Goal: Task Accomplishment & Management: Use online tool/utility

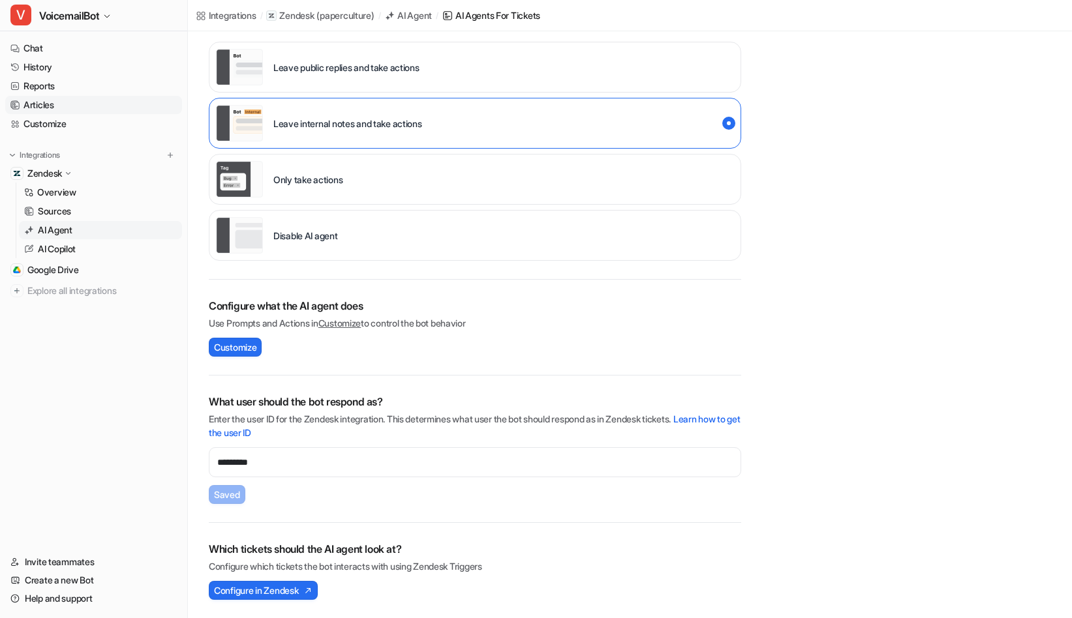
scroll to position [260, 0]
click at [72, 5] on button "V VoicemailBot" at bounding box center [93, 15] width 187 height 31
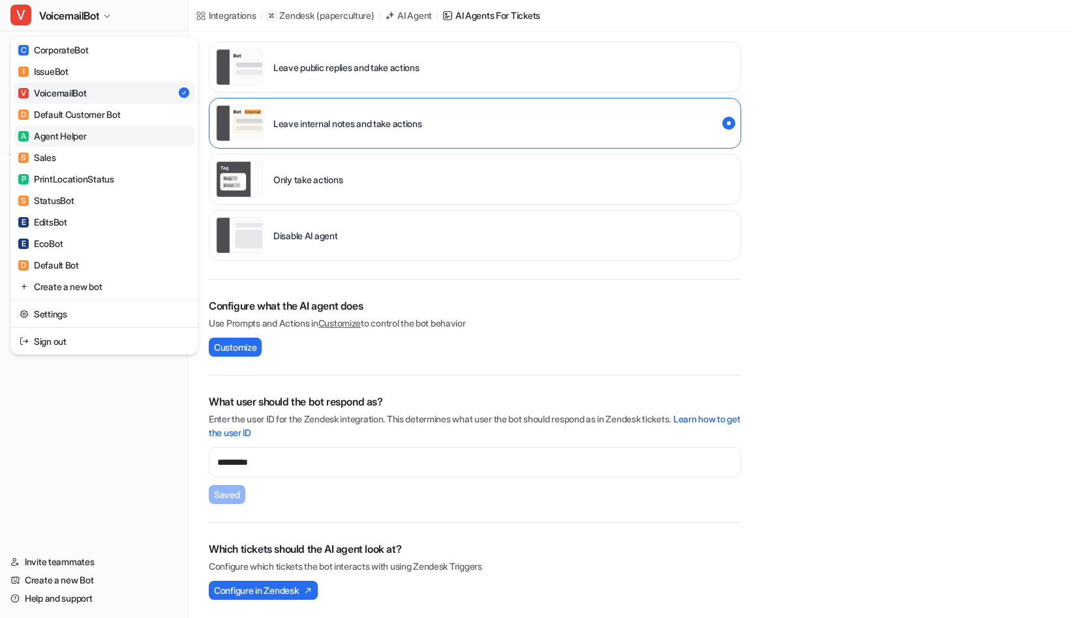
click at [77, 139] on div "A Agent Helper" at bounding box center [52, 136] width 68 height 14
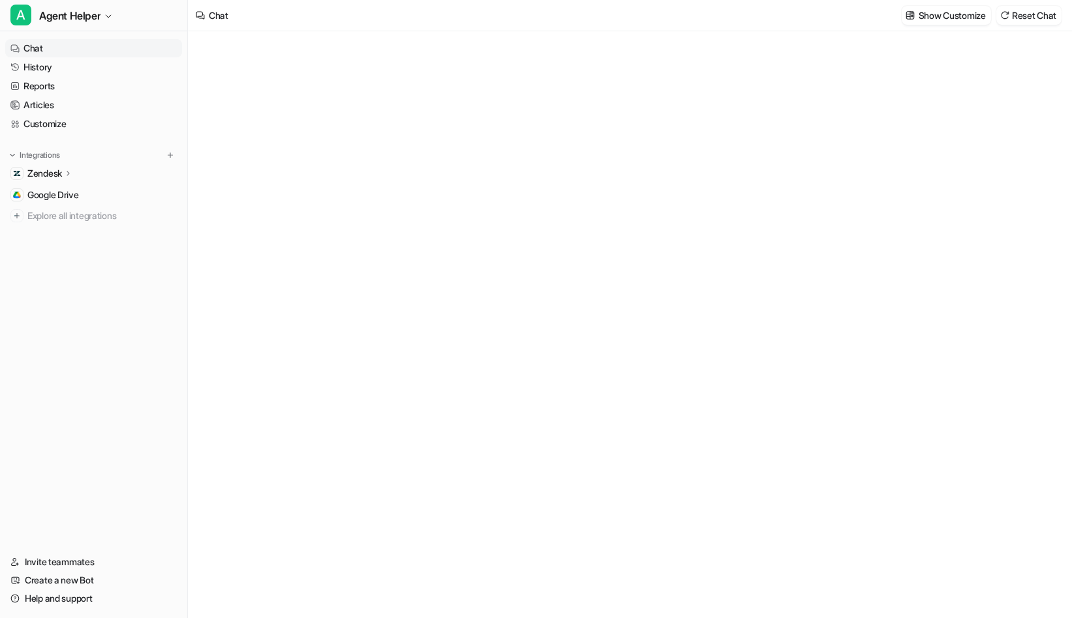
type textarea "**********"
click at [97, 123] on link "Customize" at bounding box center [93, 124] width 177 height 18
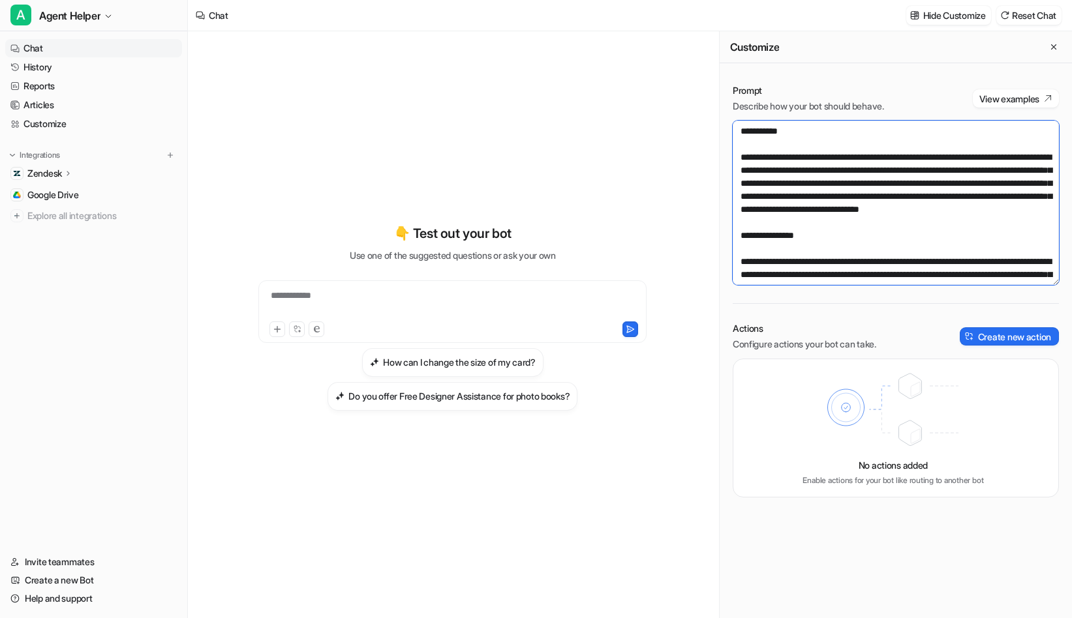
click at [864, 209] on textarea at bounding box center [895, 203] width 326 height 164
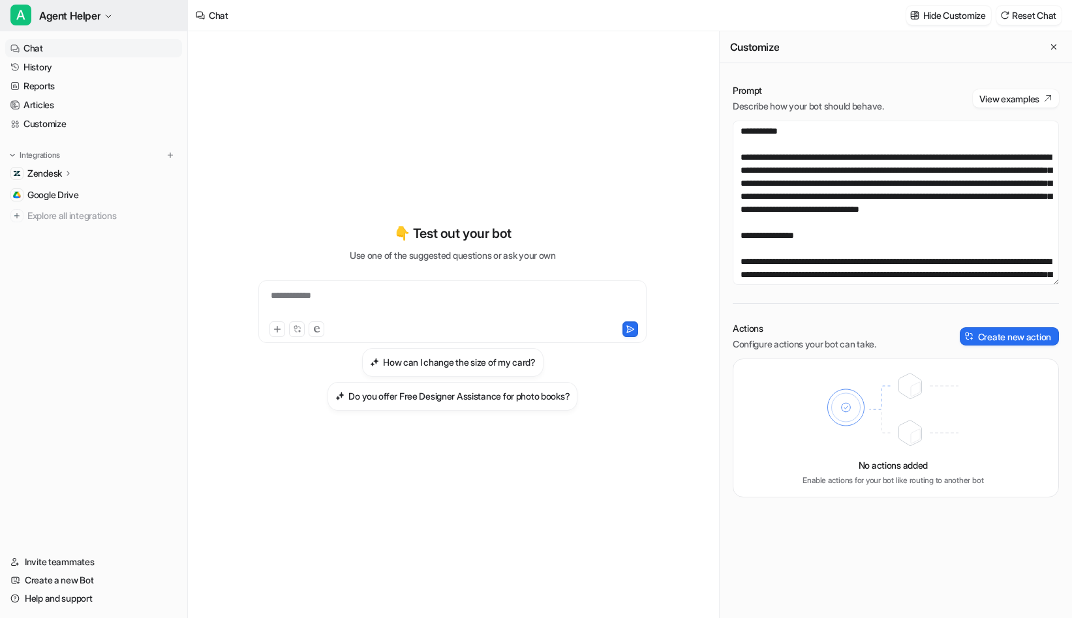
click at [99, 22] on span "Agent Helper" at bounding box center [69, 16] width 61 height 18
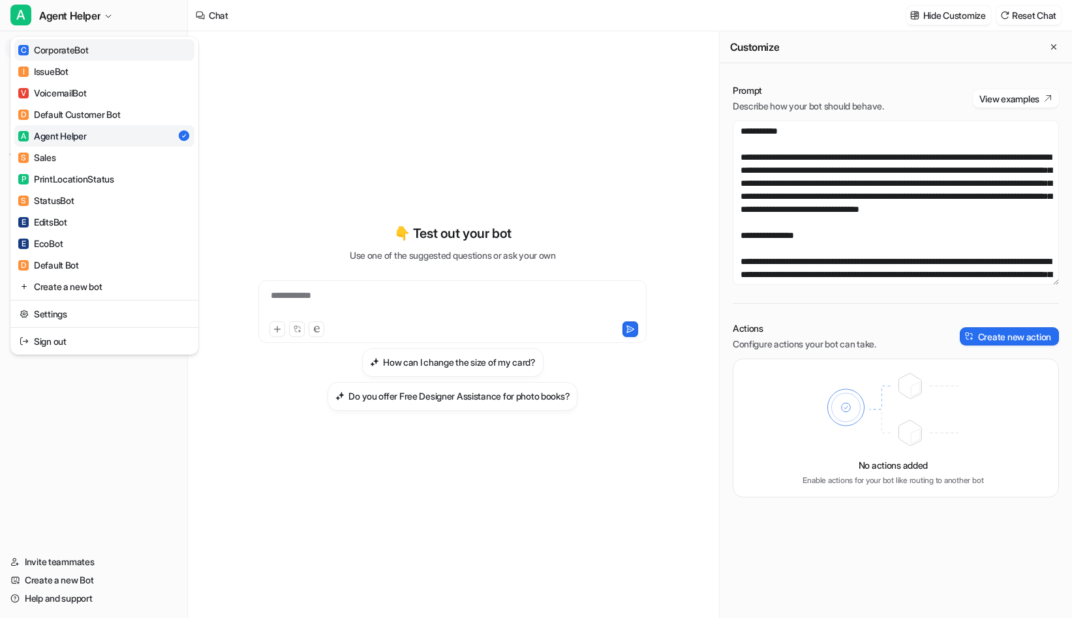
click at [82, 49] on div "C CorporateBot" at bounding box center [53, 50] width 70 height 14
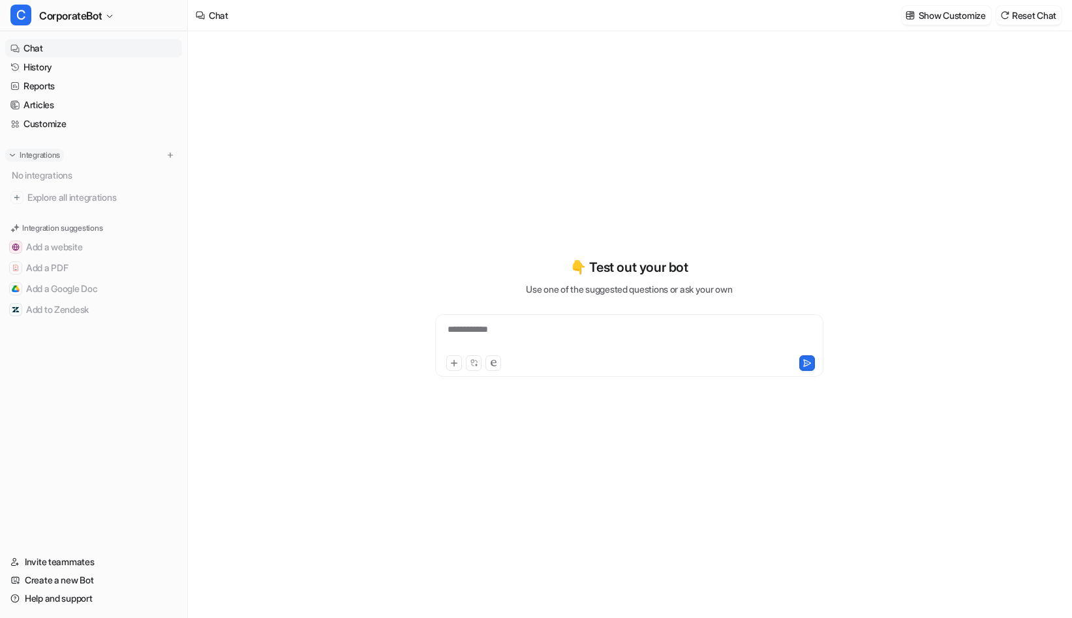
click at [14, 155] on img at bounding box center [12, 155] width 9 height 9
click at [57, 286] on button "Add a Google Doc" at bounding box center [93, 289] width 177 height 21
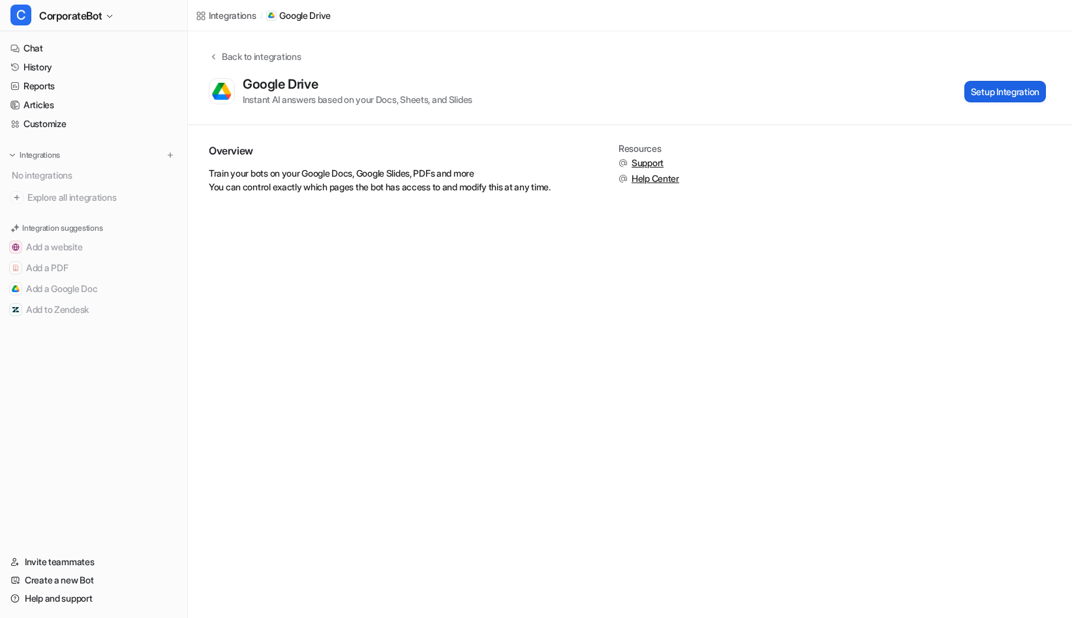
click at [1005, 96] on button "Setup Integration" at bounding box center [1005, 92] width 82 height 22
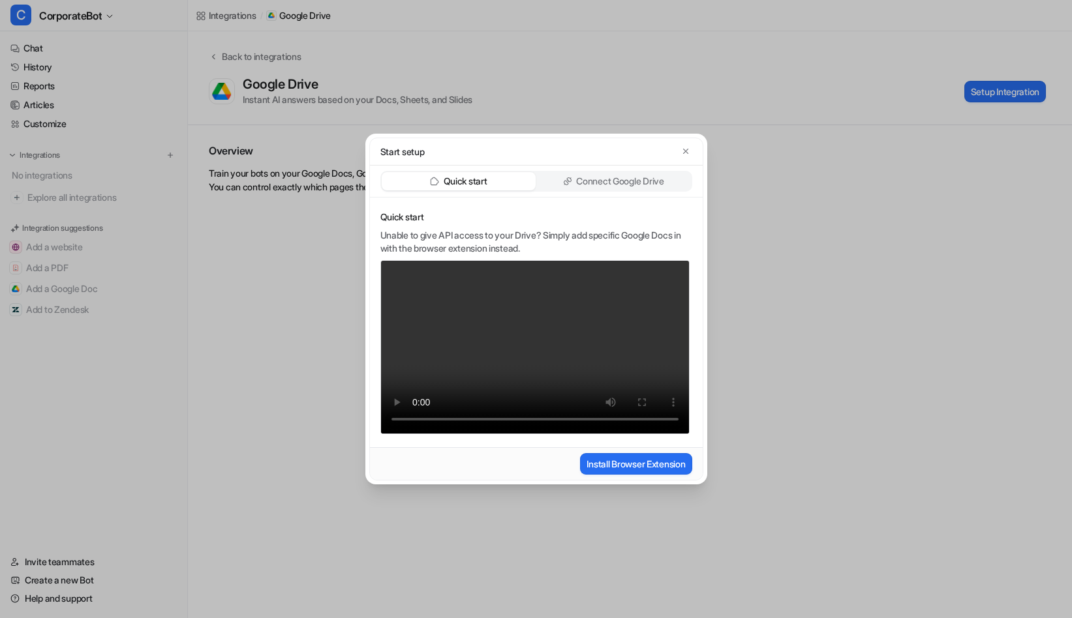
click at [620, 186] on p "Connect Google Drive" at bounding box center [619, 181] width 87 height 13
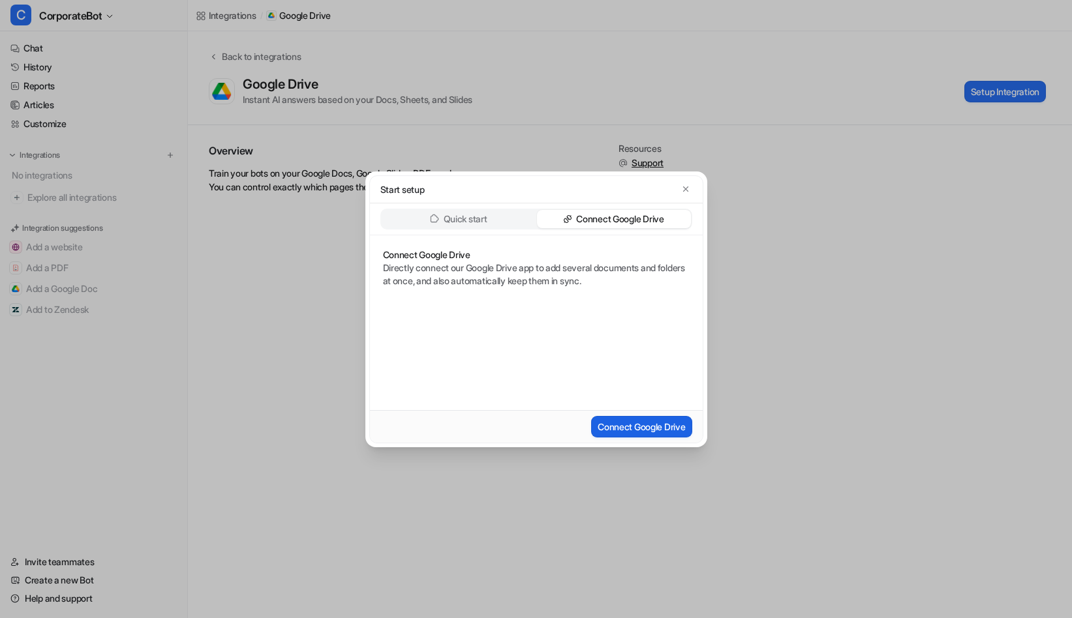
click at [637, 416] on button "Connect Google Drive" at bounding box center [641, 427] width 100 height 22
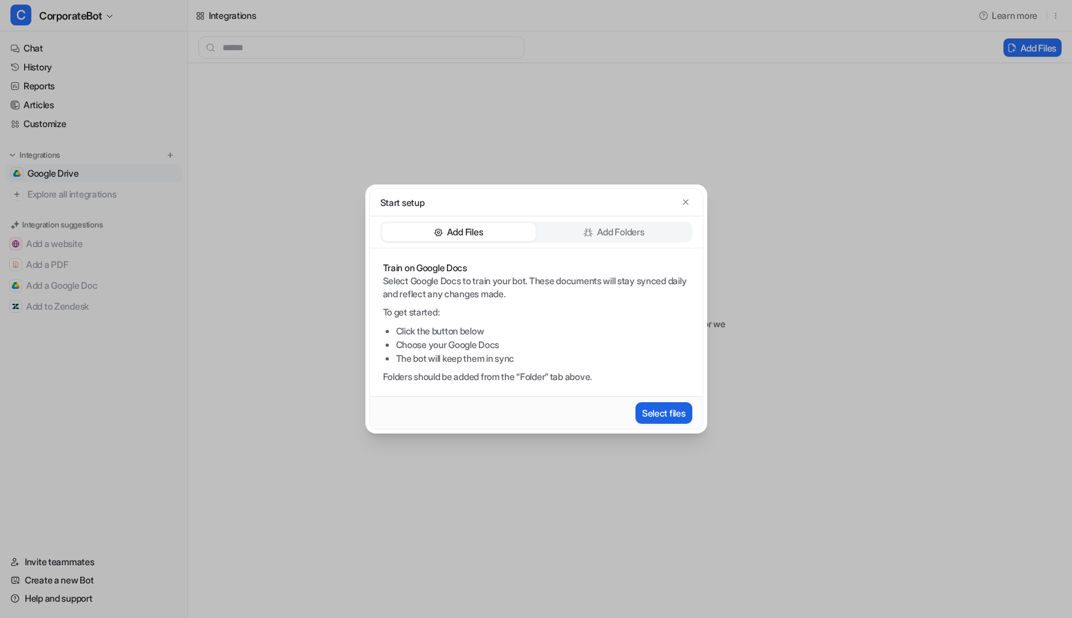
click at [665, 419] on button "Select files" at bounding box center [663, 413] width 57 height 22
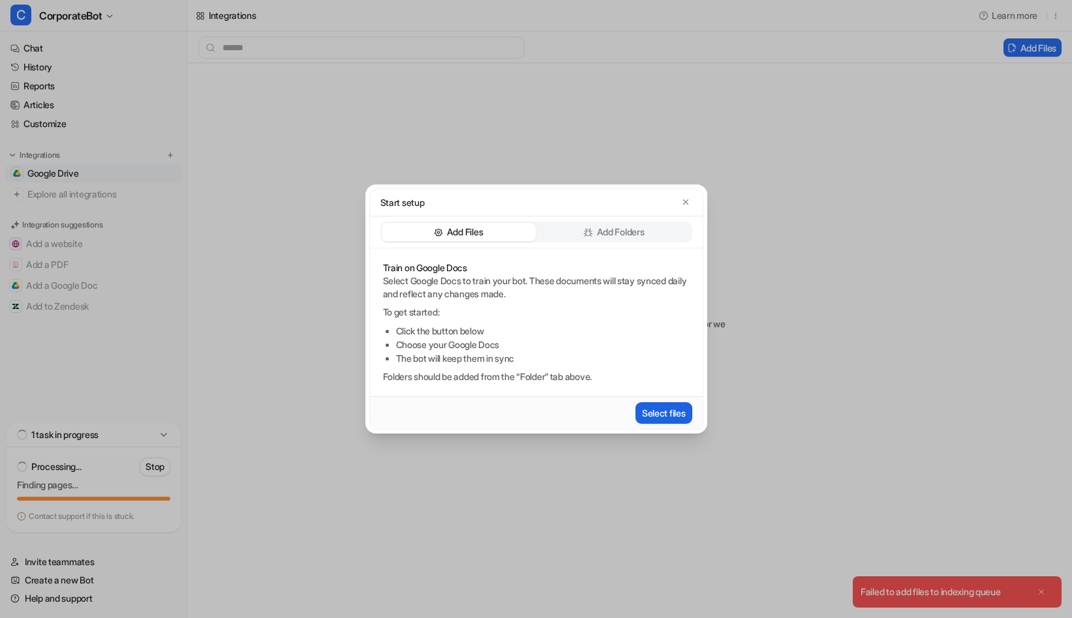
click at [665, 413] on button "Select files" at bounding box center [663, 413] width 57 height 22
click at [691, 194] on div "Start setup" at bounding box center [536, 202] width 333 height 27
click at [684, 202] on icon "button" at bounding box center [684, 202] width 5 height 5
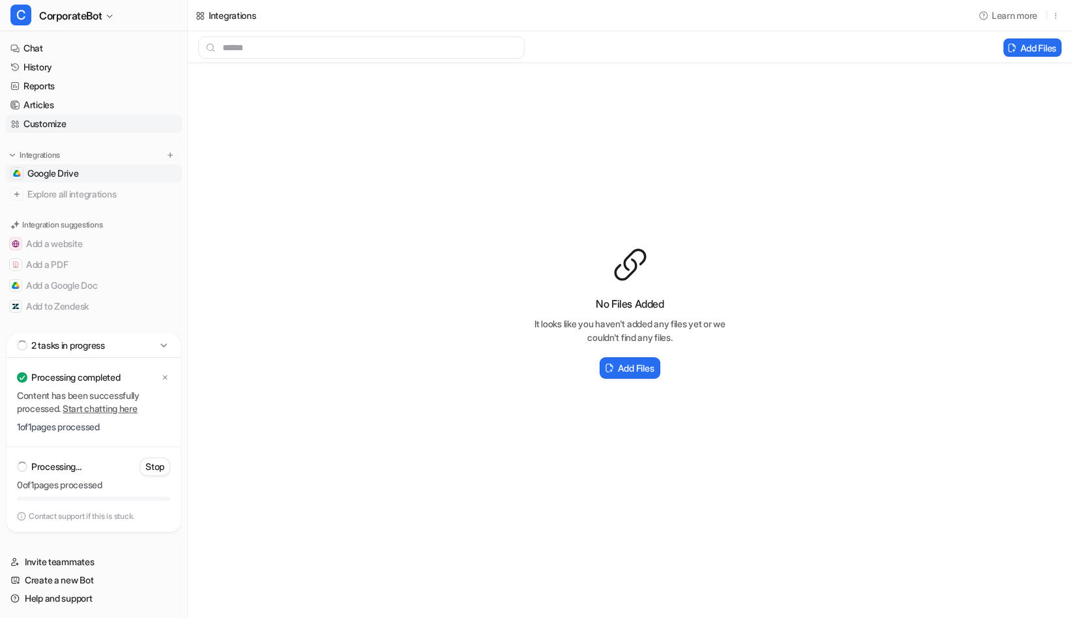
click at [66, 120] on link "Customize" at bounding box center [93, 124] width 177 height 18
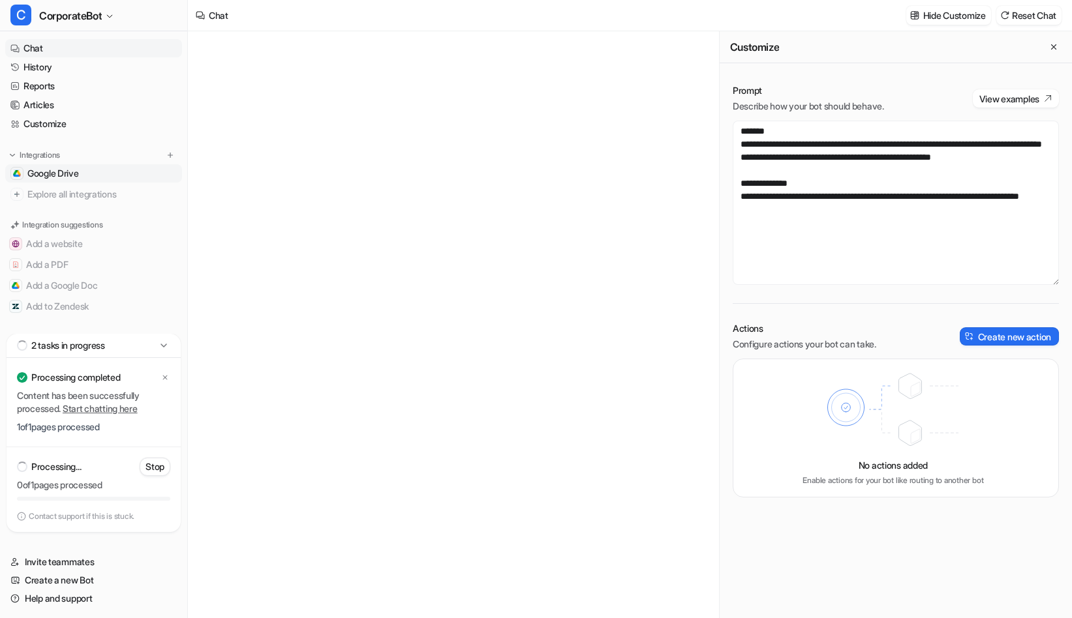
click at [79, 174] on span "Google Drive" at bounding box center [53, 173] width 52 height 13
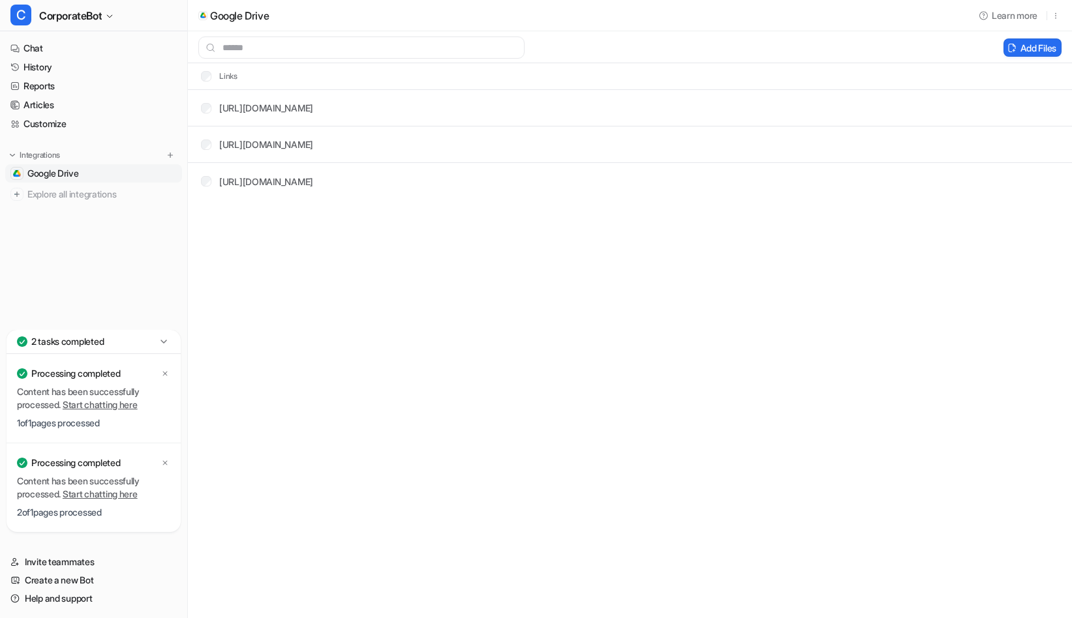
click at [164, 340] on icon at bounding box center [163, 341] width 13 height 13
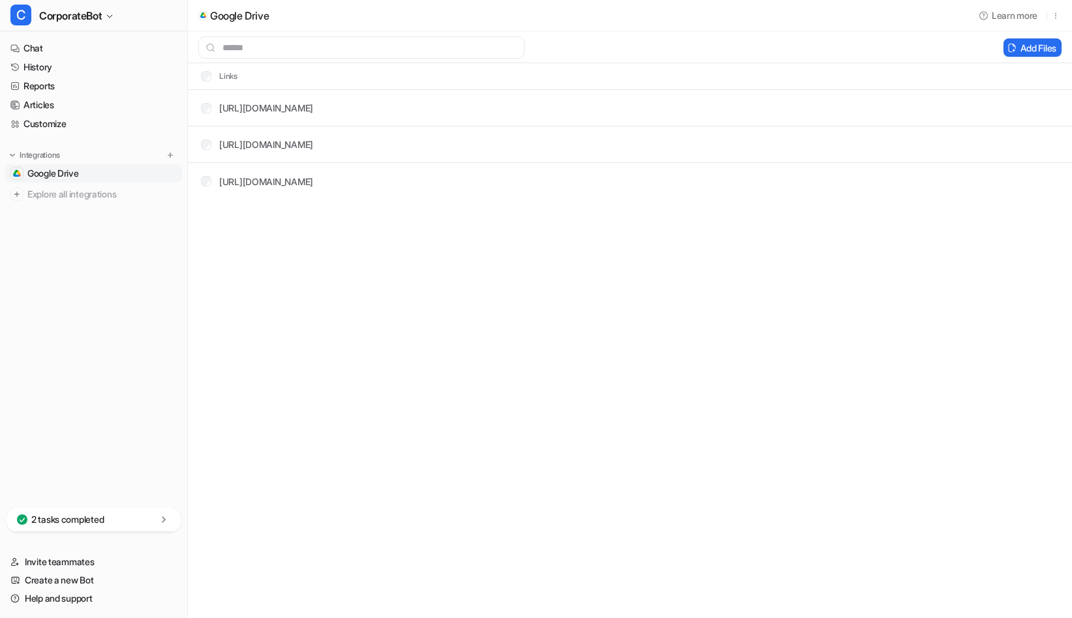
click at [164, 340] on nav "Chat History Reports Articles Customize Integrations Google Drive Explore all i…" at bounding box center [93, 271] width 187 height 474
click at [87, 123] on link "Customize" at bounding box center [93, 124] width 177 height 18
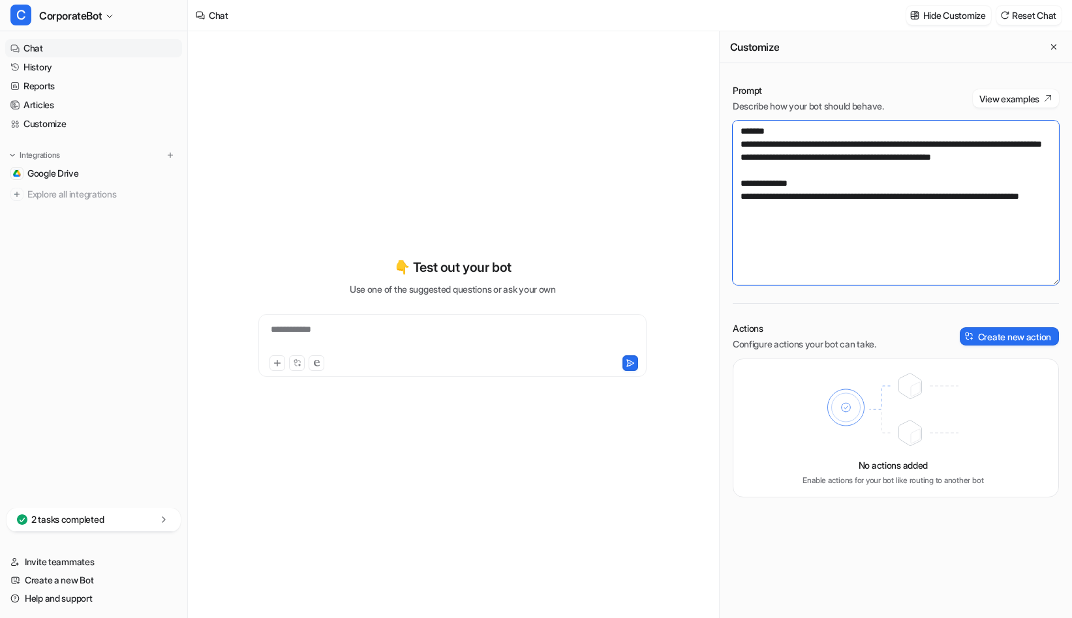
click at [887, 224] on textarea "**********" at bounding box center [895, 203] width 326 height 164
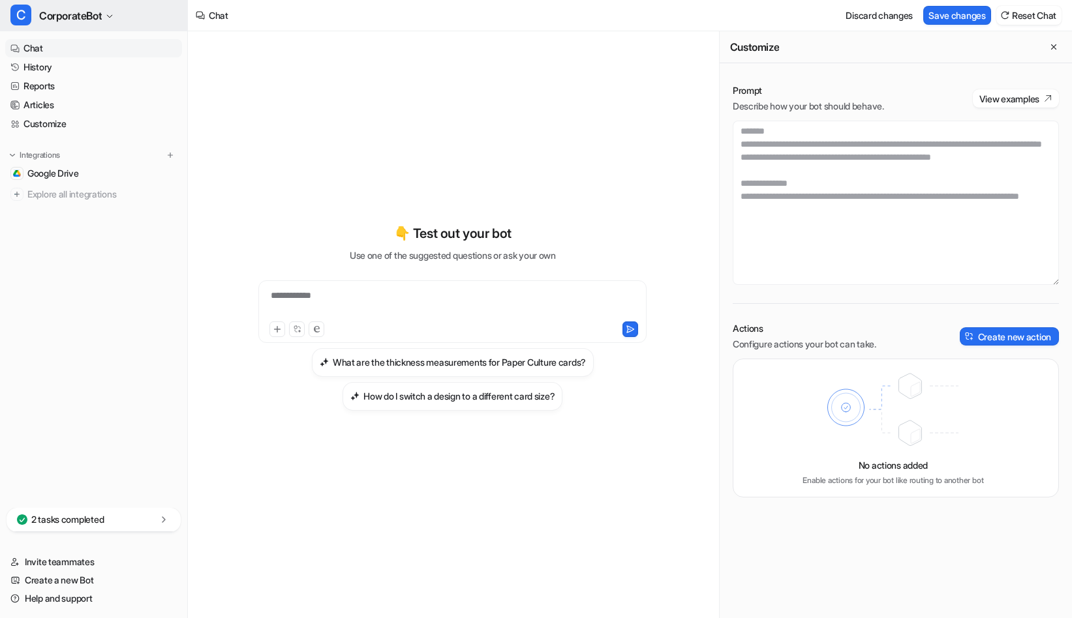
click at [83, 9] on span "CorporateBot" at bounding box center [70, 16] width 63 height 18
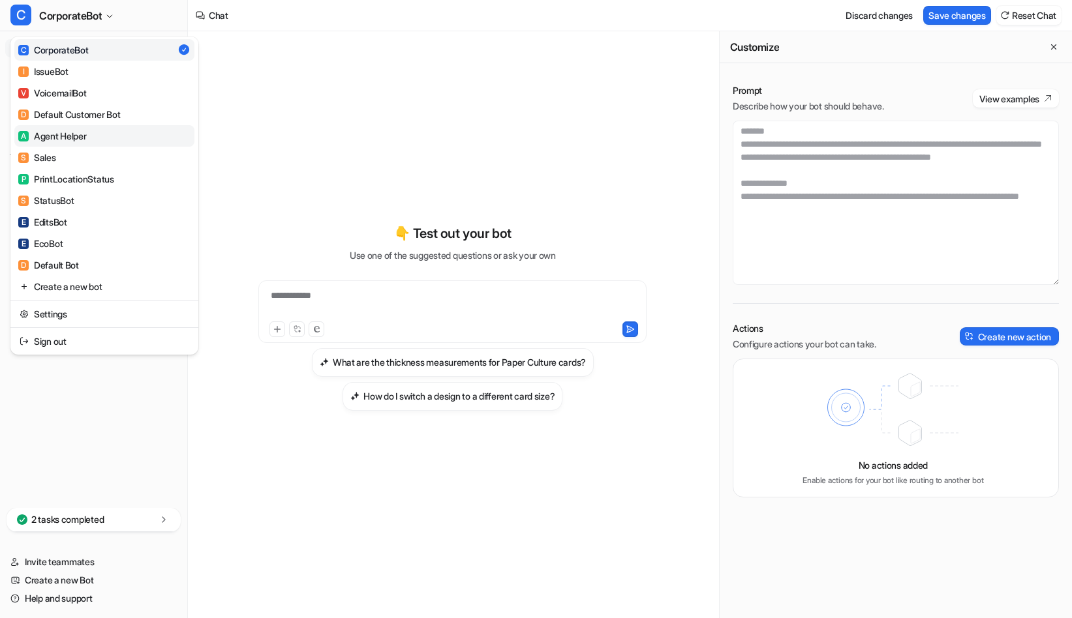
click at [104, 133] on link "A Agent Helper" at bounding box center [104, 136] width 180 height 22
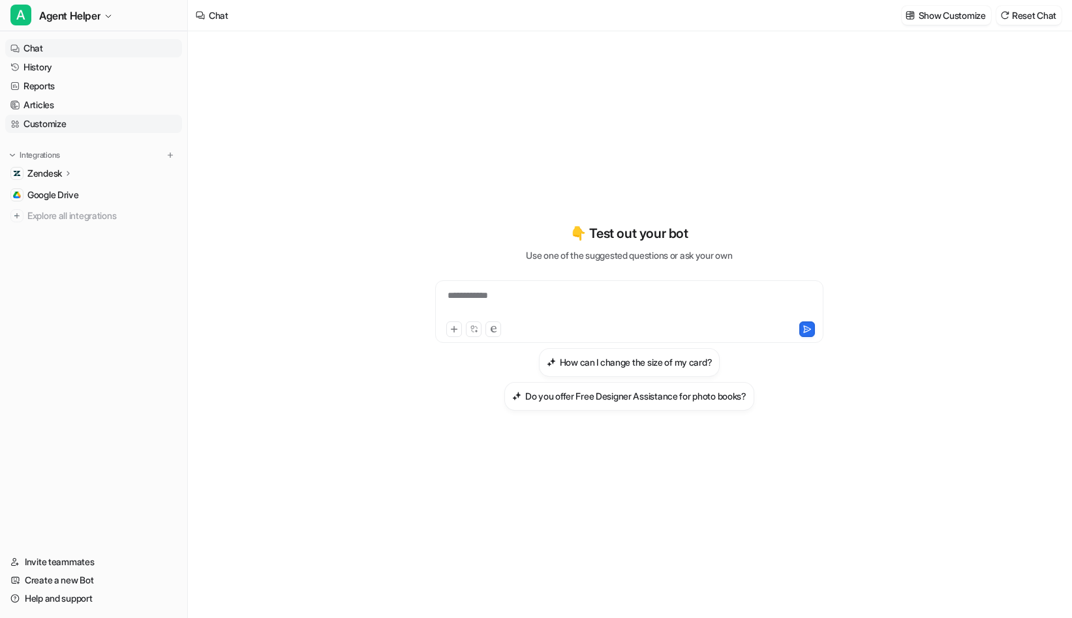
click at [68, 127] on link "Customize" at bounding box center [93, 124] width 177 height 18
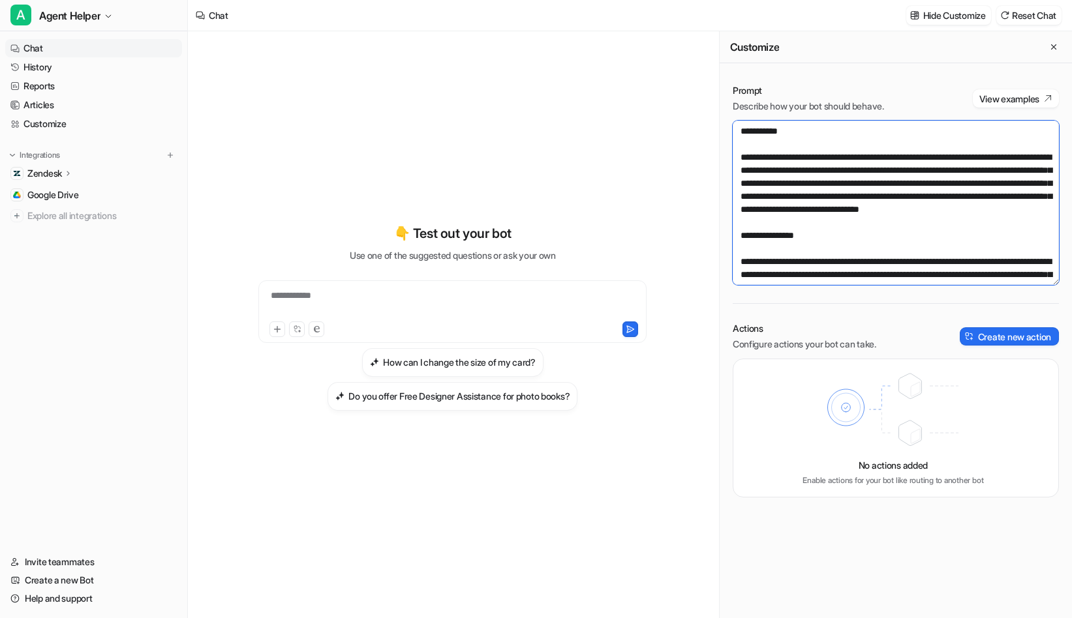
click at [862, 184] on textarea at bounding box center [895, 203] width 326 height 164
paste textarea "**********"
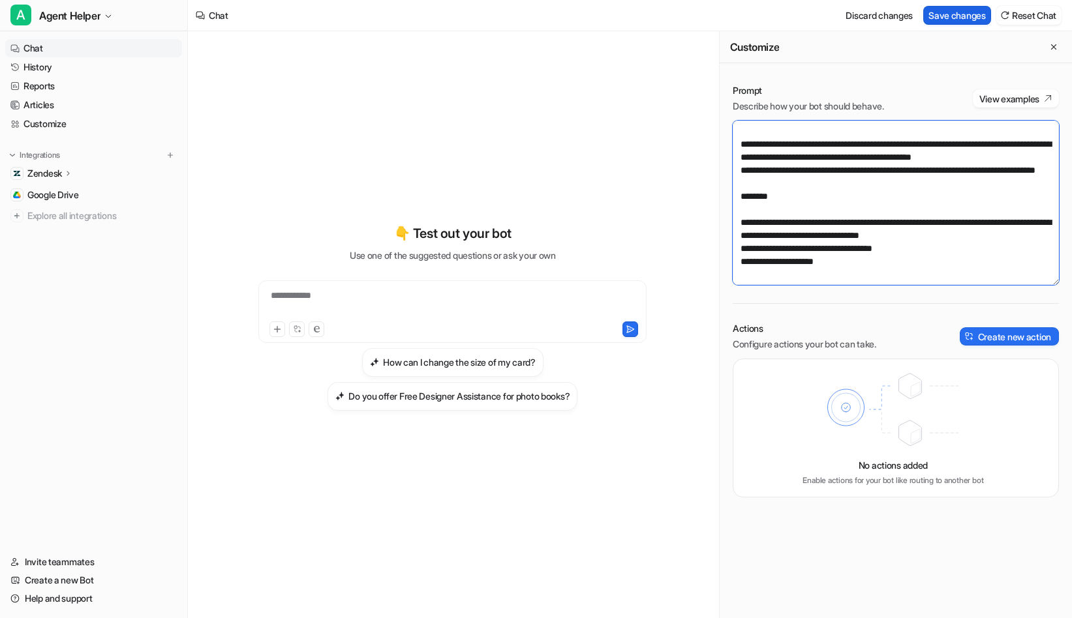
type textarea "**********"
click at [953, 13] on button "Save changes" at bounding box center [957, 15] width 68 height 19
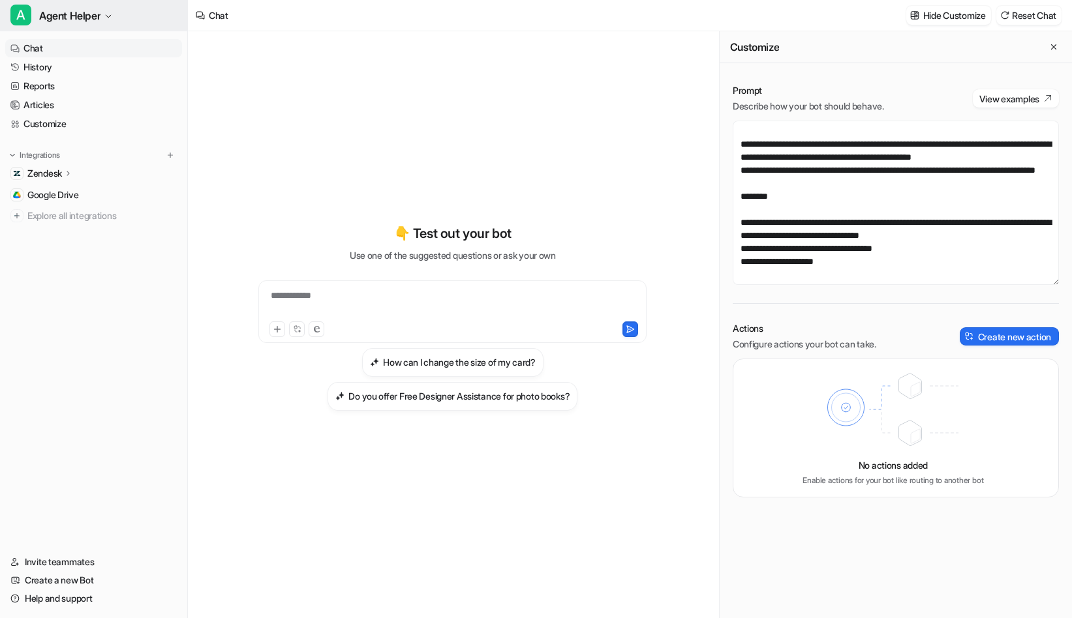
click at [89, 5] on button "A Agent Helper" at bounding box center [93, 15] width 187 height 31
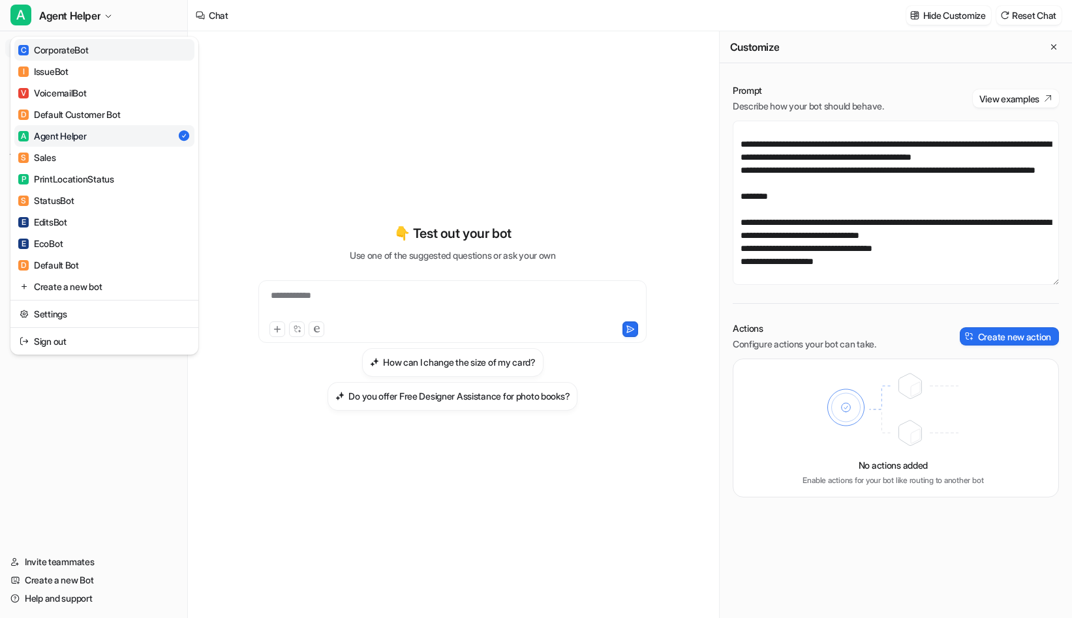
click at [92, 49] on link "C CorporateBot" at bounding box center [104, 50] width 180 height 22
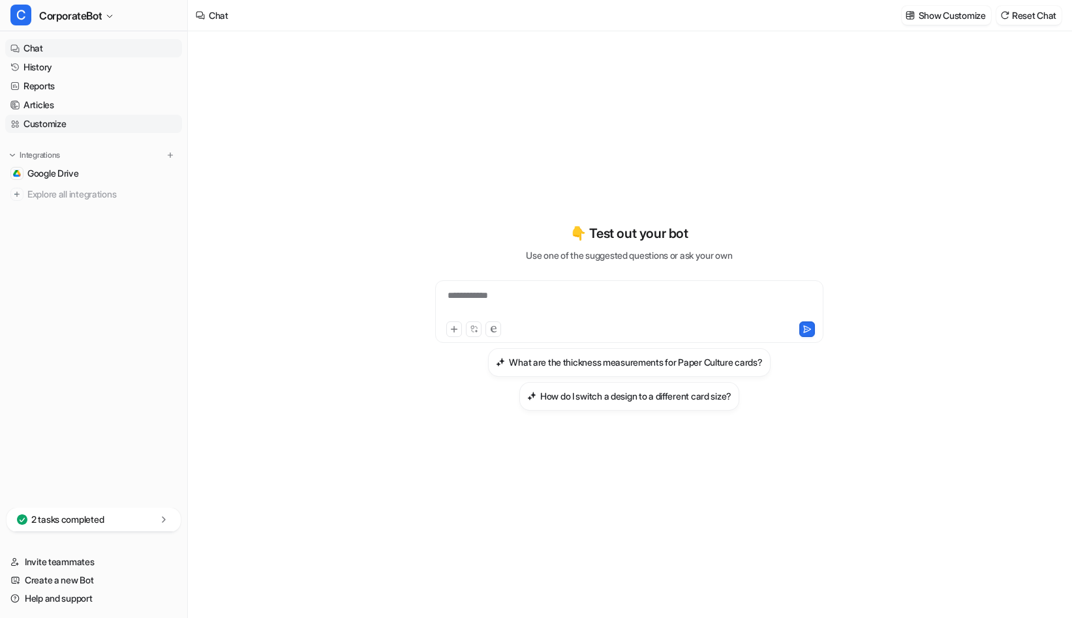
click at [104, 122] on link "Customize" at bounding box center [93, 124] width 177 height 18
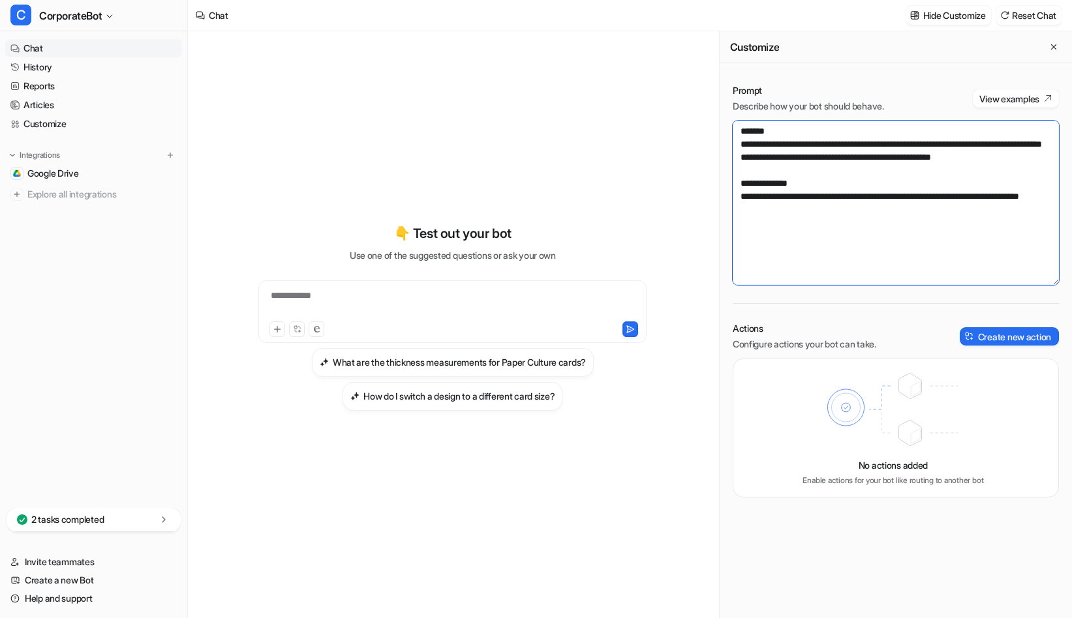
click at [852, 178] on textarea "**********" at bounding box center [895, 203] width 326 height 164
paste textarea "**********"
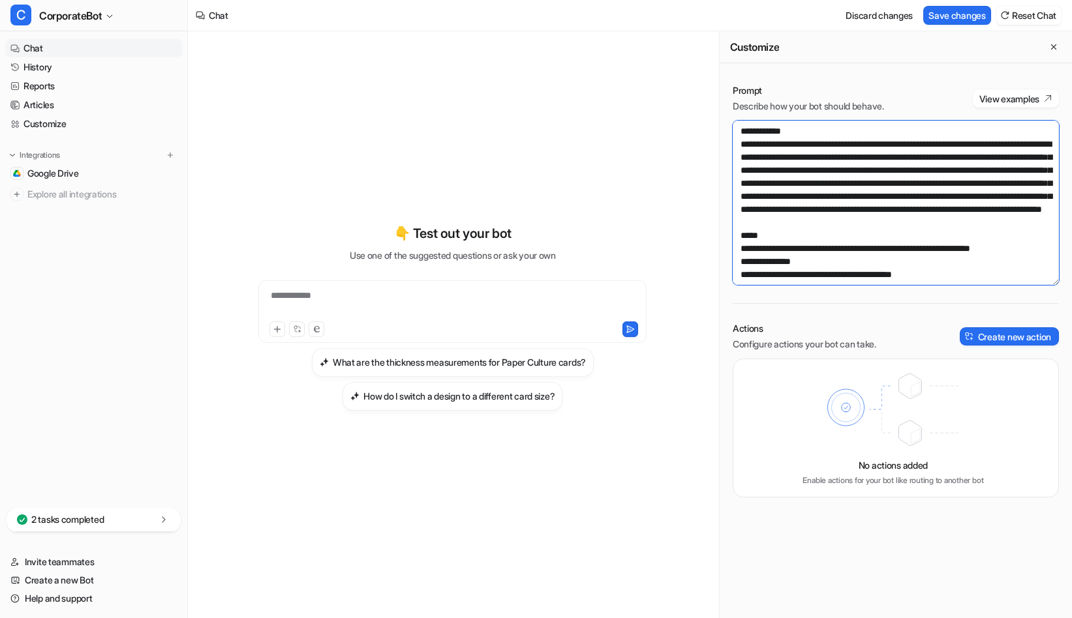
scroll to position [2617, 0]
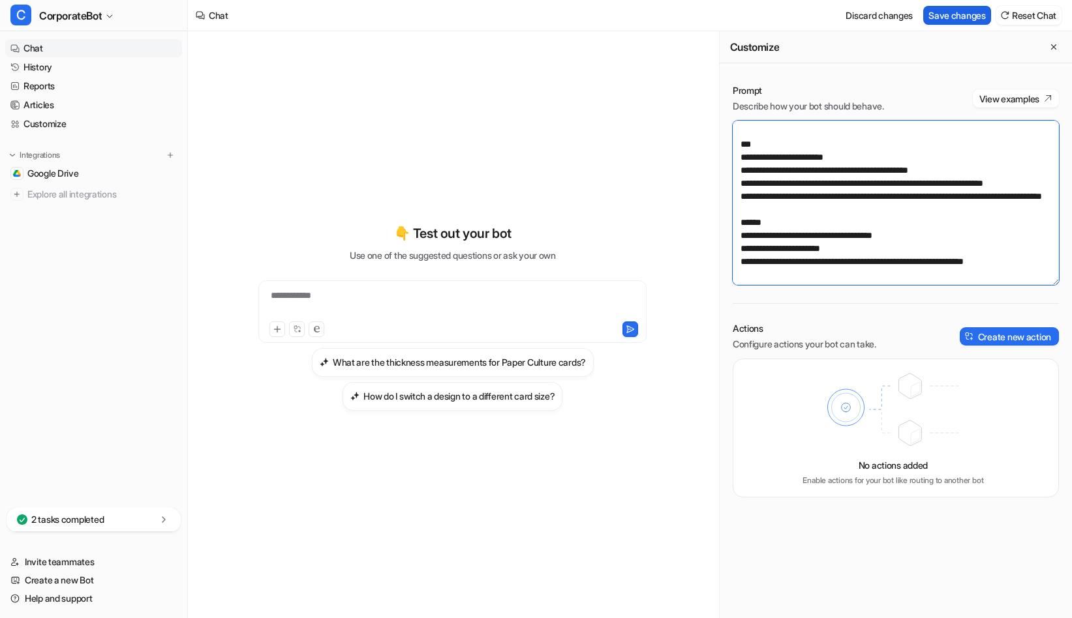
type textarea "**********"
click at [943, 11] on button "Save changes" at bounding box center [957, 15] width 68 height 19
